Goal: Navigation & Orientation: Find specific page/section

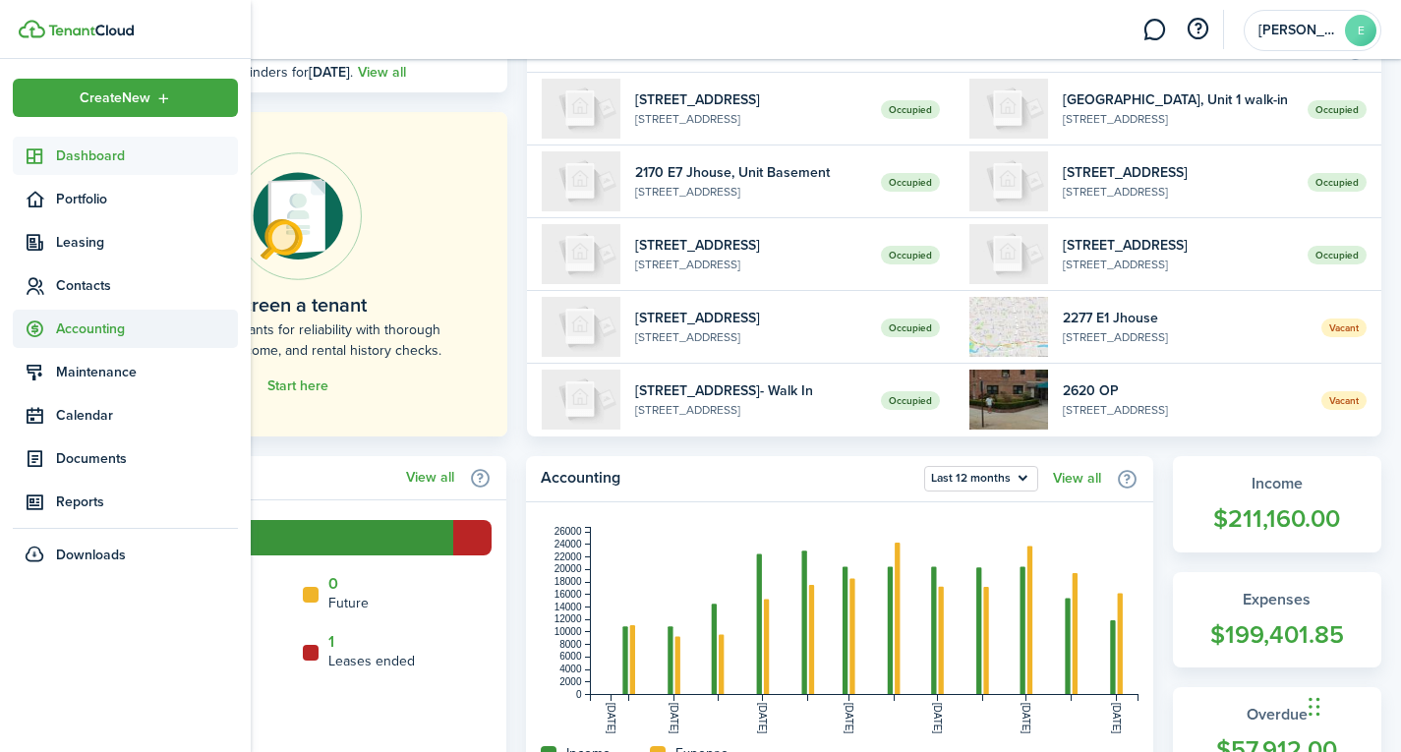
click at [116, 333] on span "Accounting" at bounding box center [147, 329] width 182 height 21
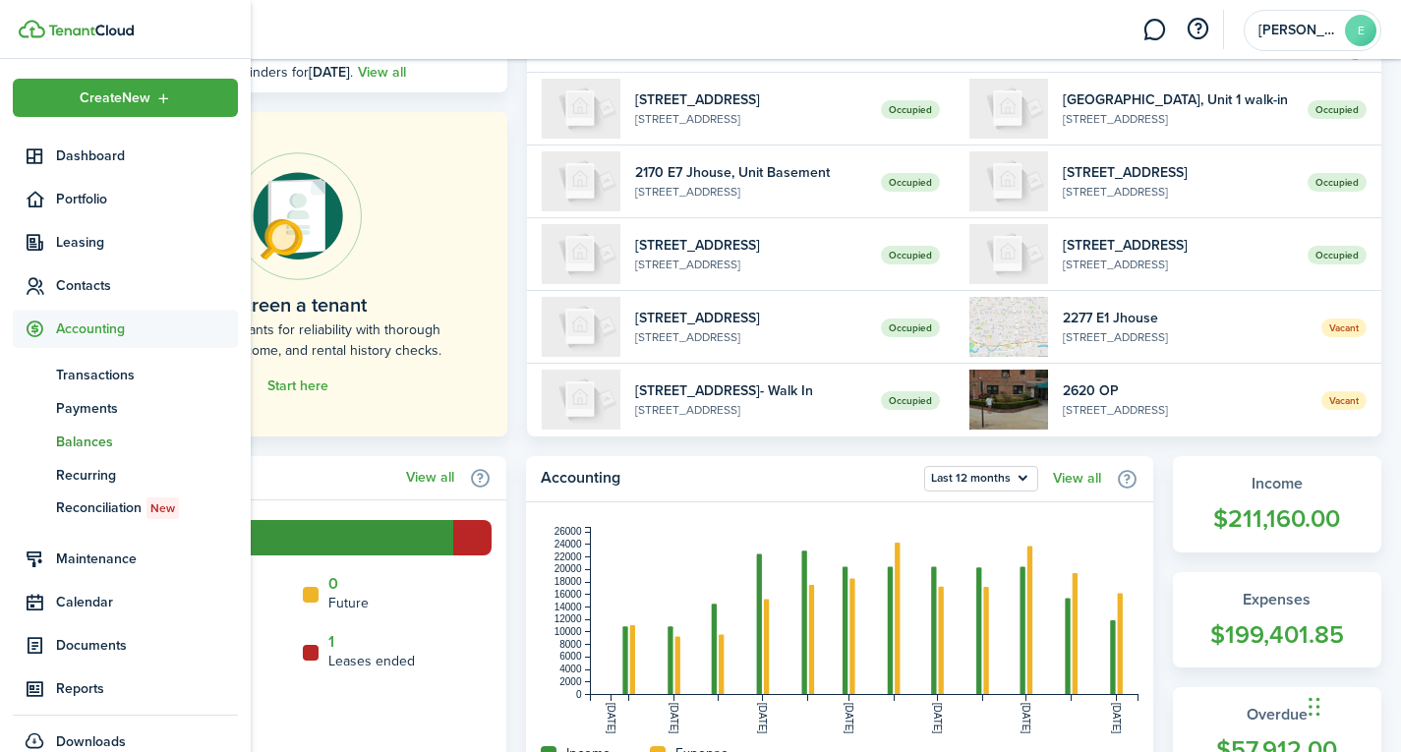
click at [91, 446] on span "Balances" at bounding box center [147, 442] width 182 height 21
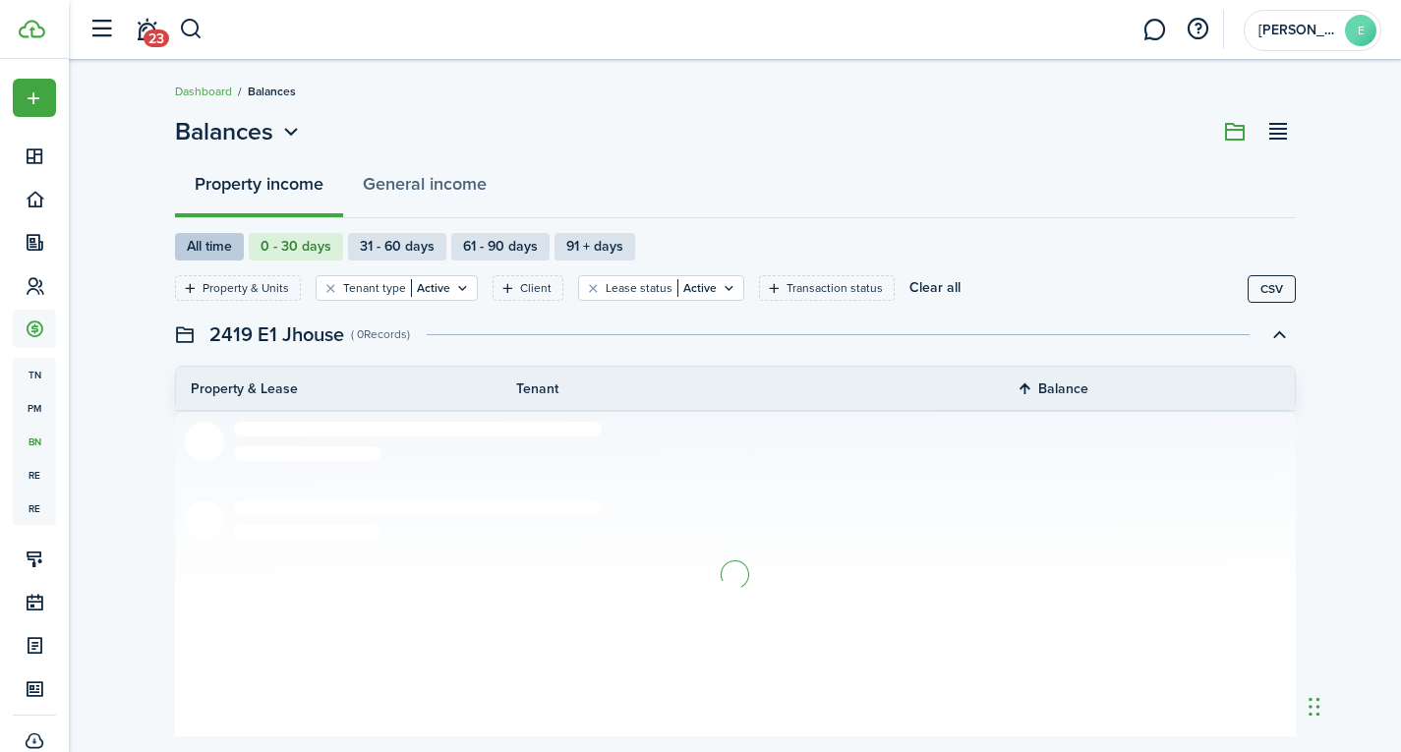
click at [201, 242] on label "All time" at bounding box center [209, 247] width 69 height 28
radio input "true"
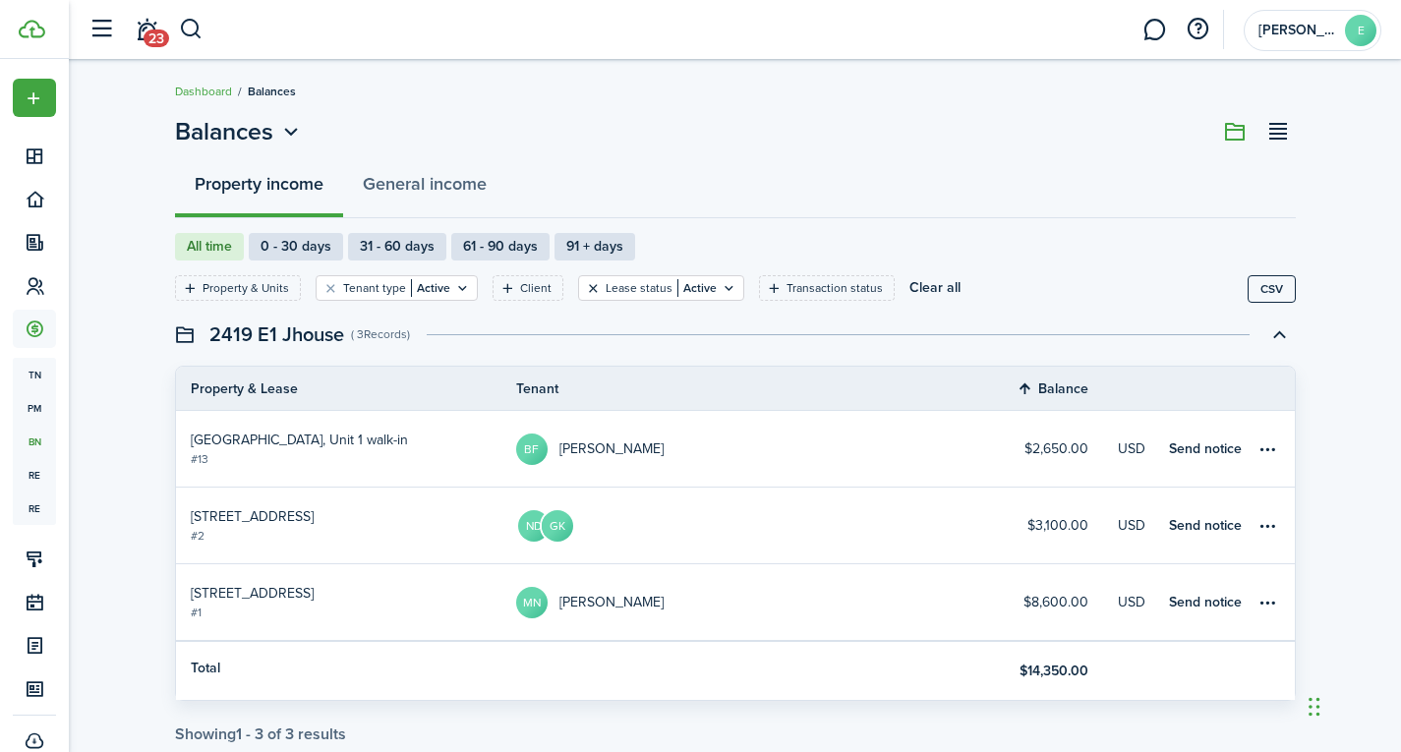
click at [585, 285] on button "Clear filter" at bounding box center [593, 288] width 17 height 16
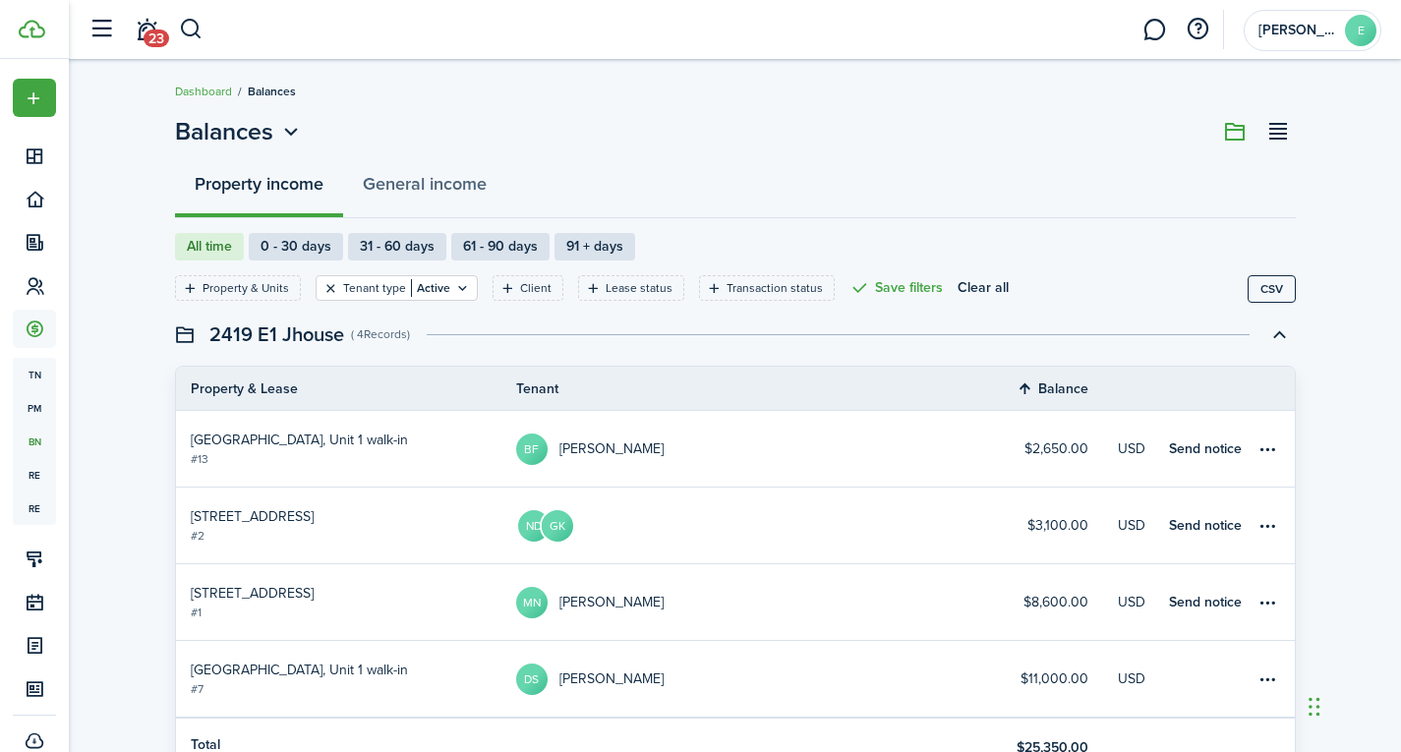
click at [326, 290] on button "Clear filter" at bounding box center [330, 288] width 17 height 16
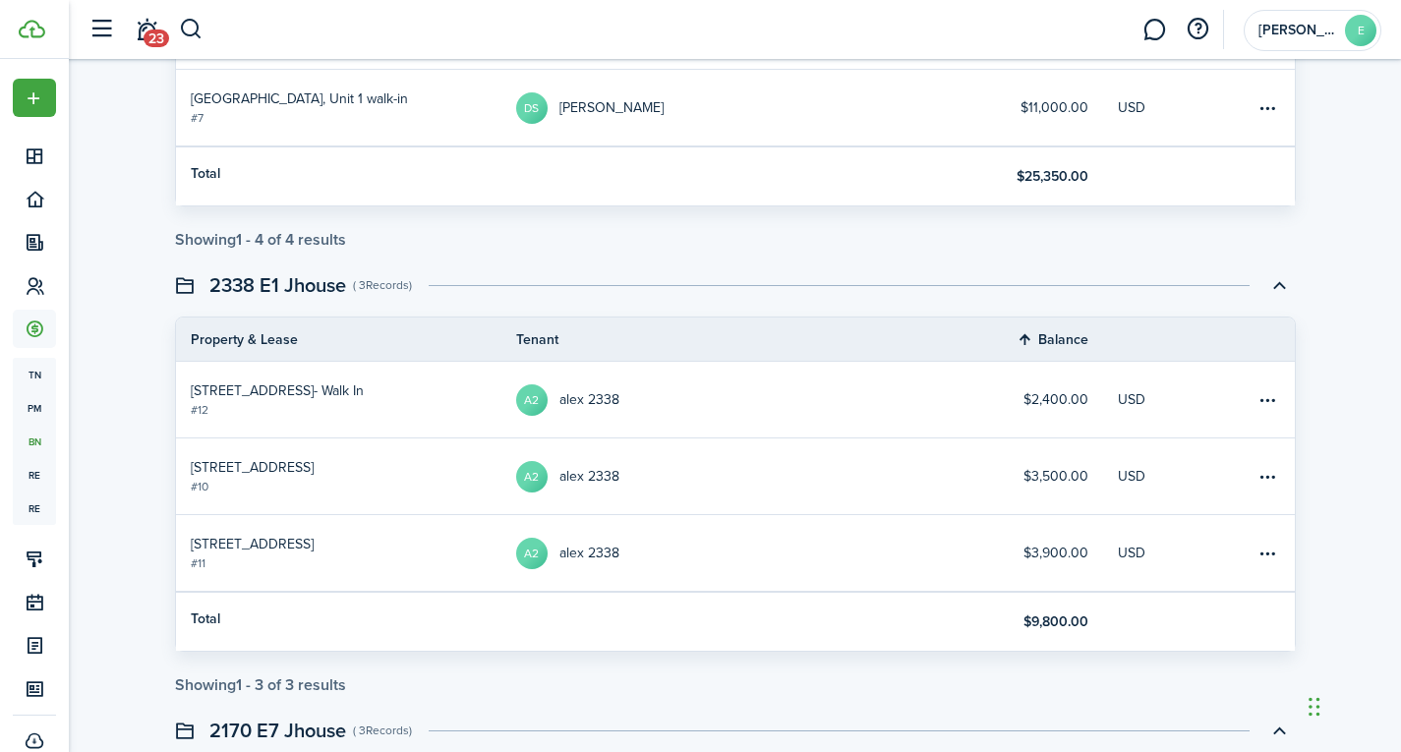
scroll to position [611, 0]
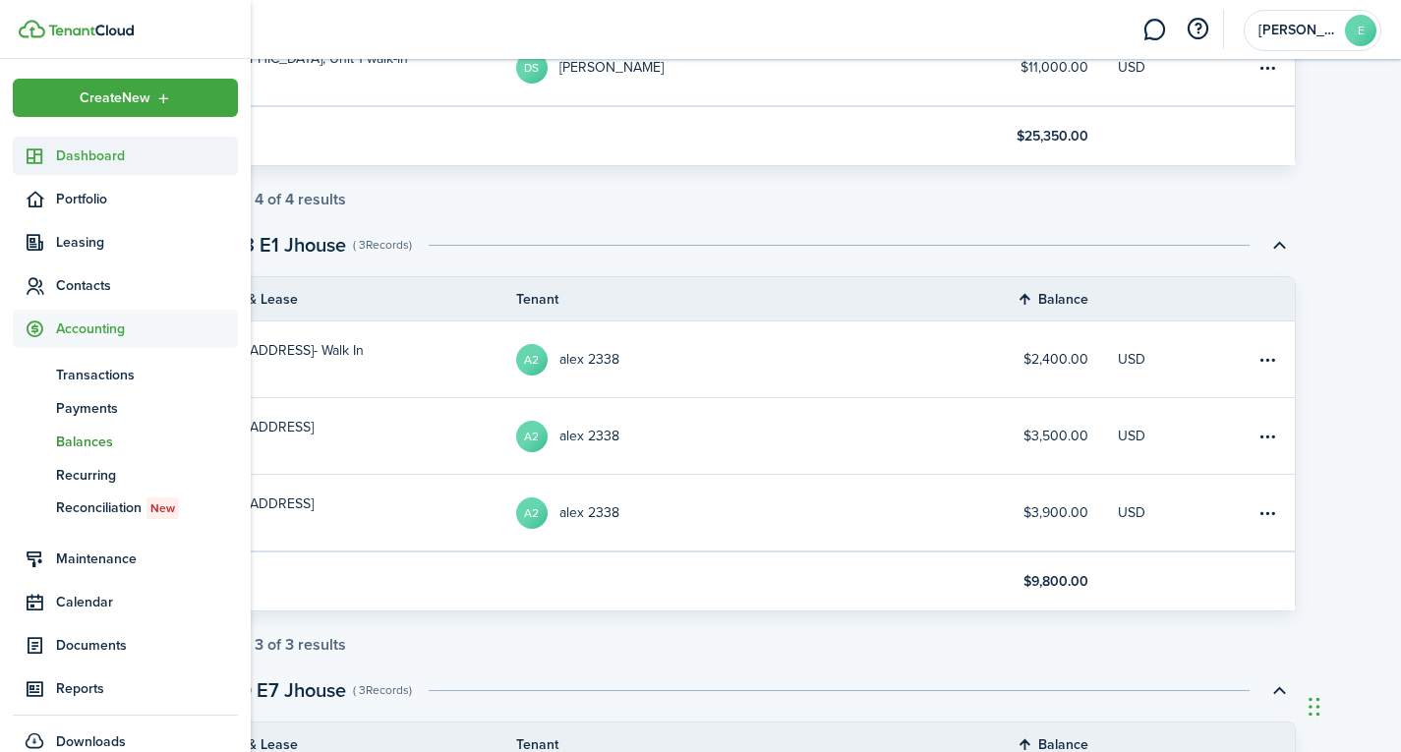
click at [75, 160] on span "Dashboard" at bounding box center [147, 155] width 182 height 21
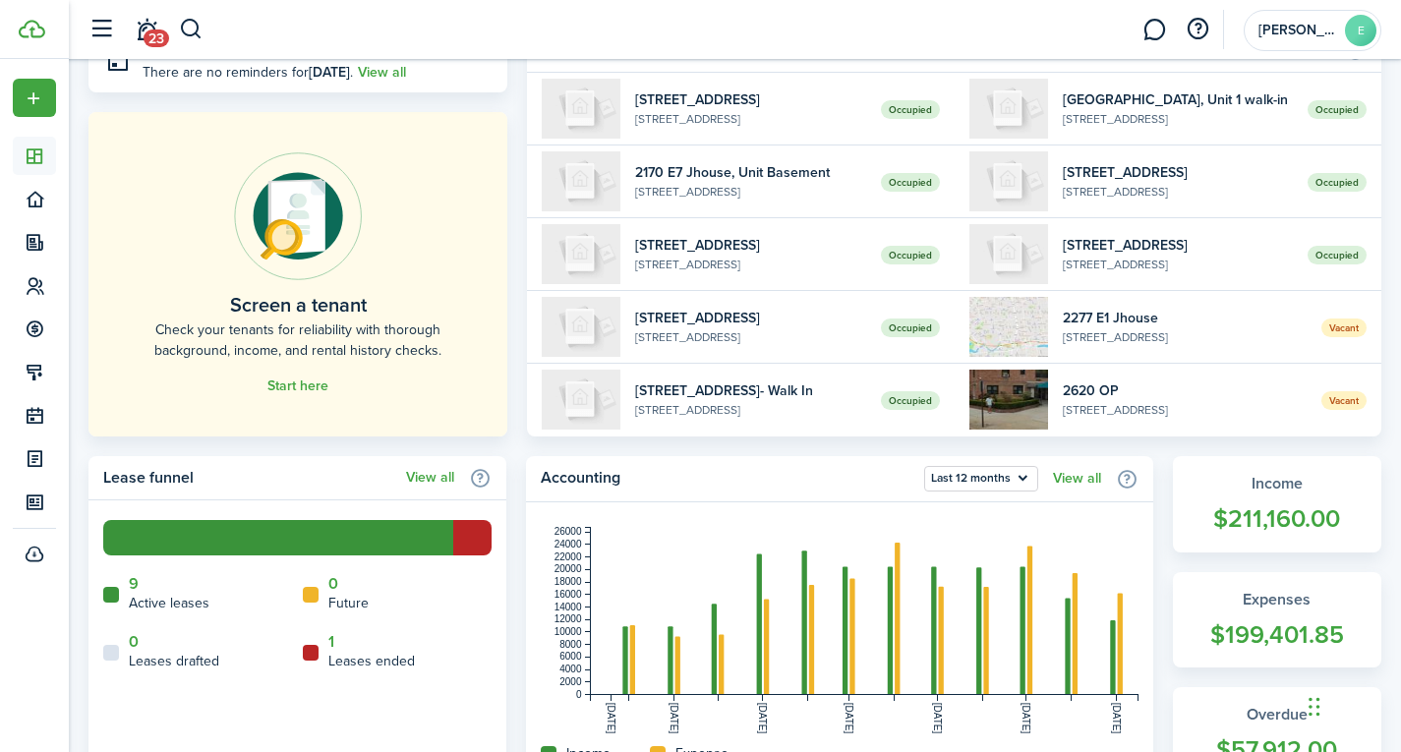
scroll to position [295, 0]
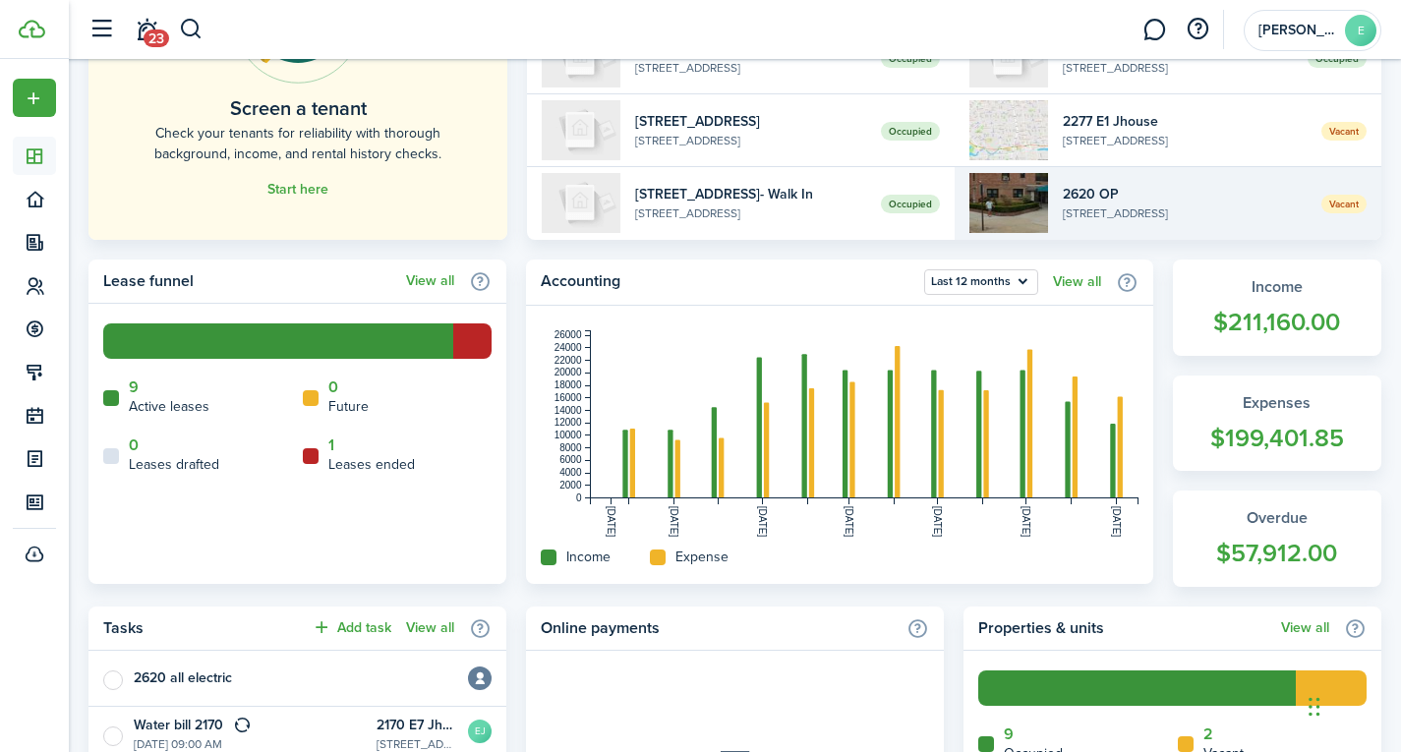
click at [1149, 202] on widget-list-item-title "2620 OP" at bounding box center [1185, 194] width 244 height 21
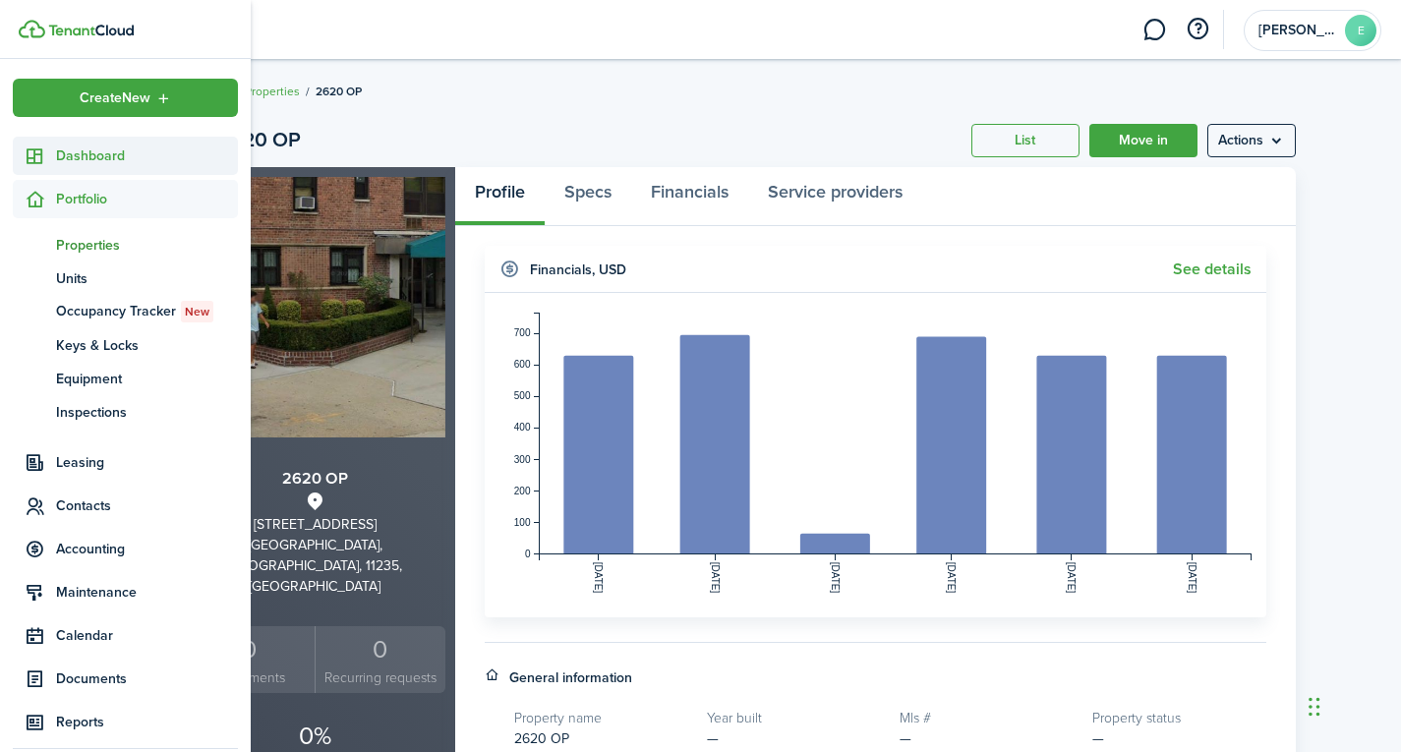
click at [135, 152] on span "Dashboard" at bounding box center [147, 155] width 182 height 21
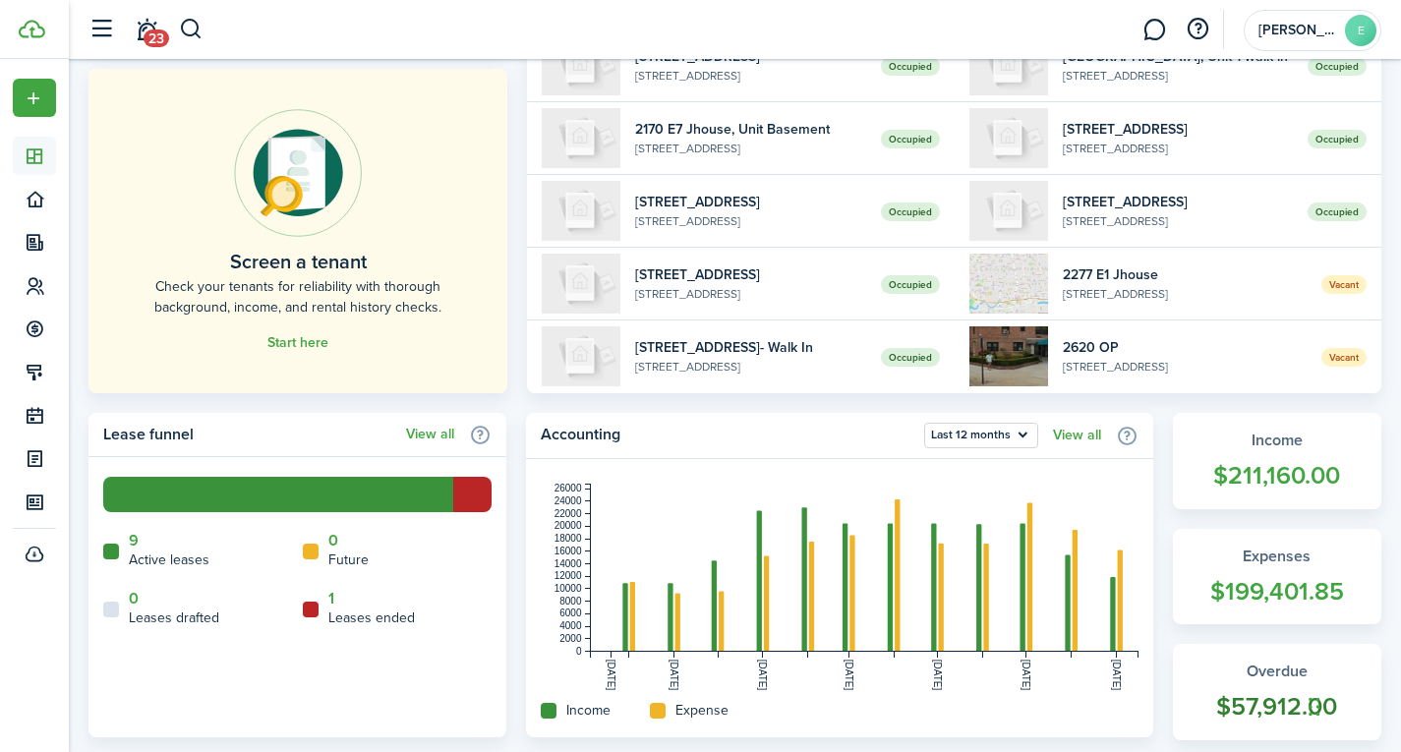
scroll to position [197, 0]
